Goal: Information Seeking & Learning: Learn about a topic

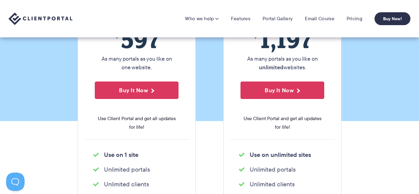
scroll to position [111, 0]
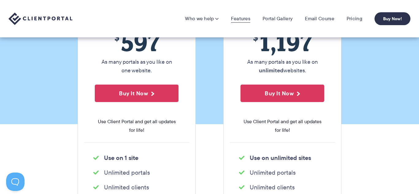
click at [240, 19] on link "Features" at bounding box center [240, 19] width 19 height 6
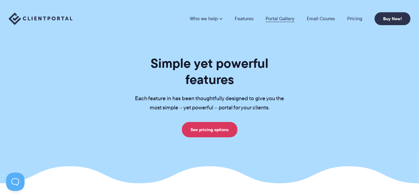
click at [274, 17] on link "Portal Gallery" at bounding box center [279, 18] width 29 height 5
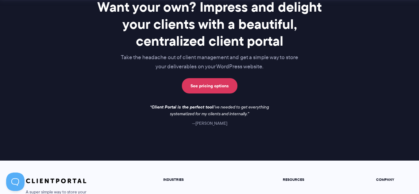
scroll to position [874, 0]
